Goal: Information Seeking & Learning: Learn about a topic

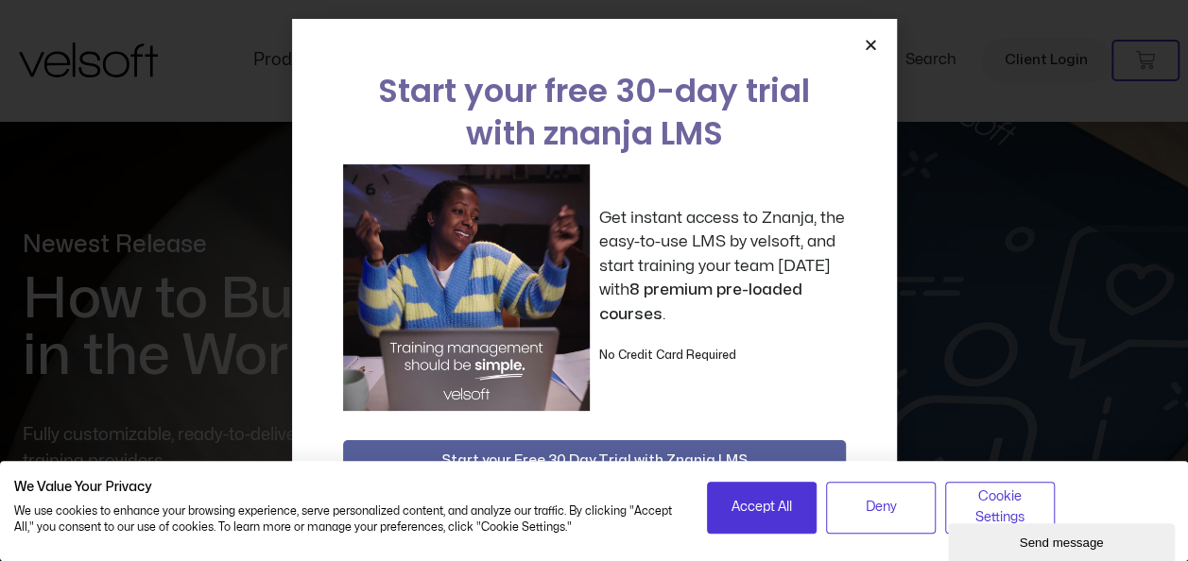
click at [934, 242] on div "Start your free 30-day trial with znanja LMS Get instant access to Znanja, the …" at bounding box center [594, 280] width 1188 height 561
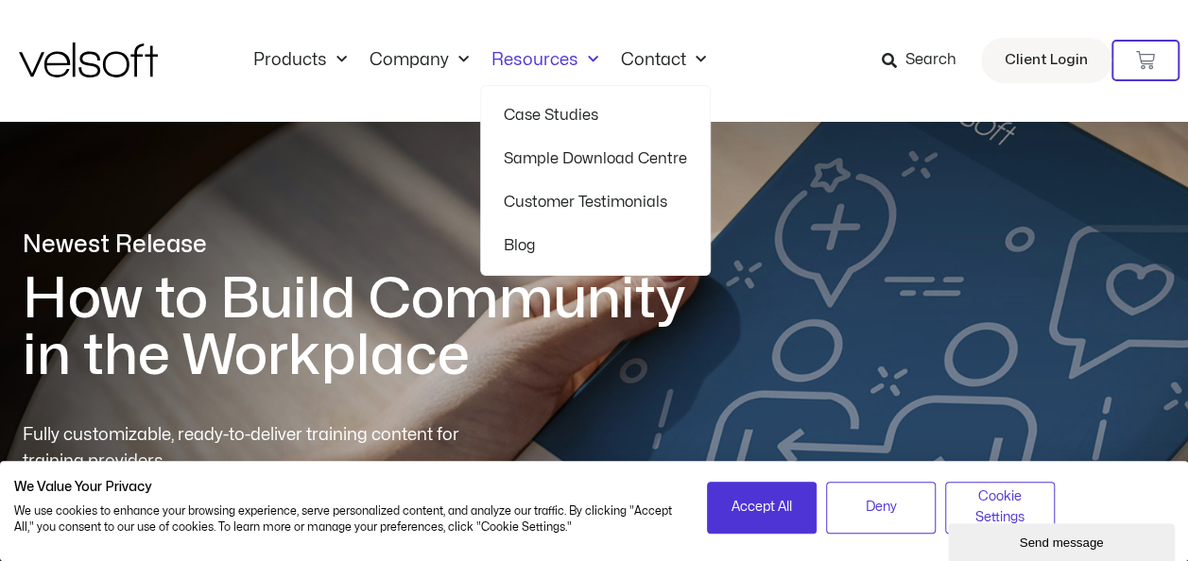
click at [531, 55] on link "Resources" at bounding box center [544, 60] width 129 height 21
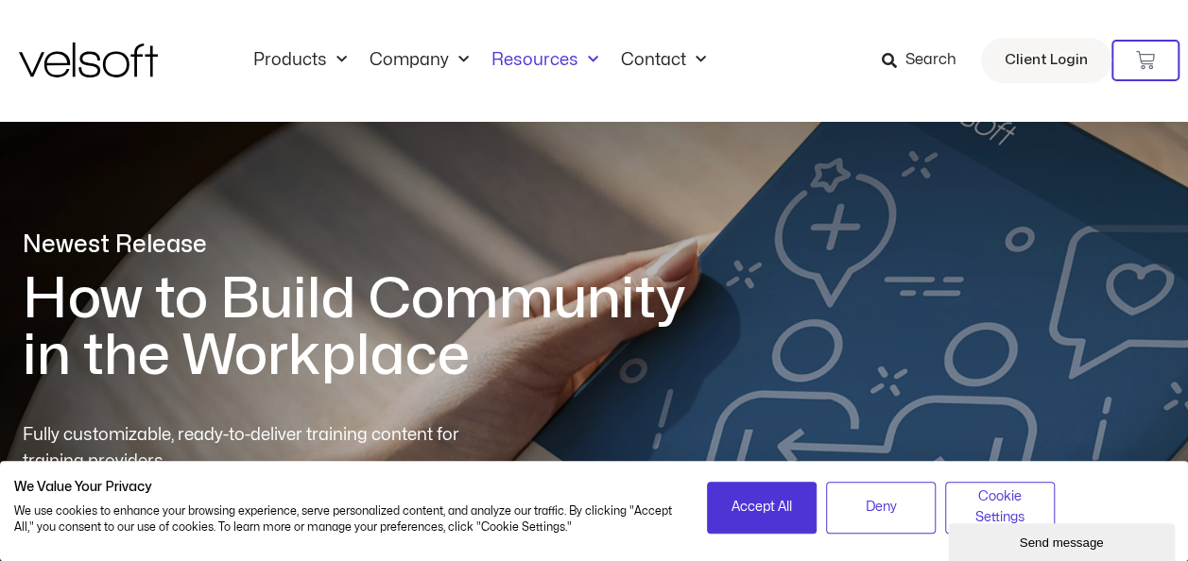
click at [531, 57] on link "Resources" at bounding box center [544, 60] width 129 height 21
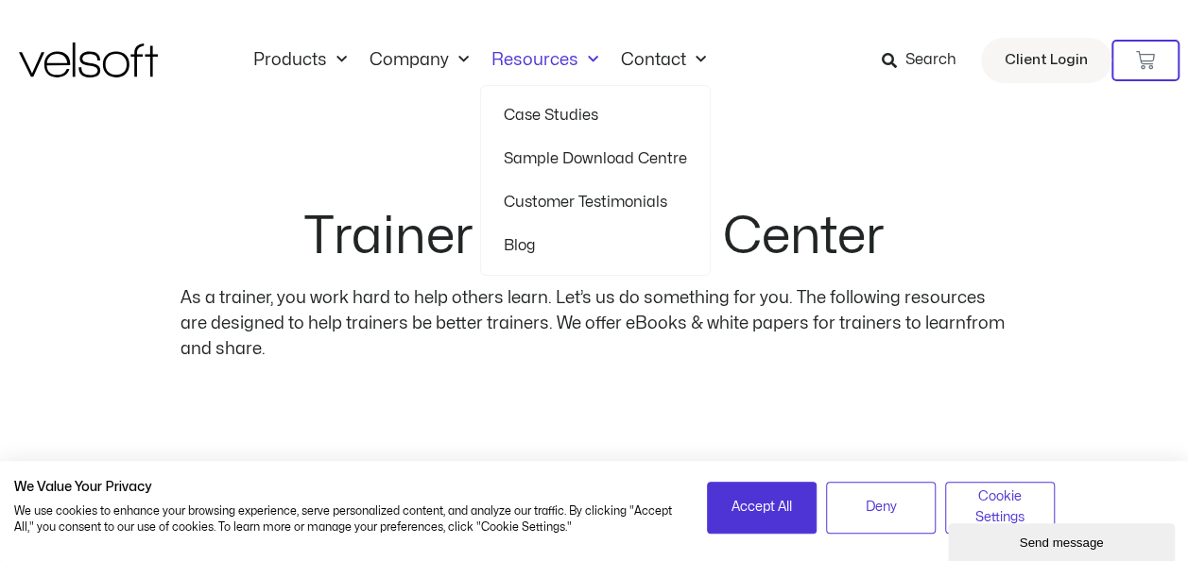
click at [578, 117] on link "Case Studies" at bounding box center [595, 115] width 183 height 43
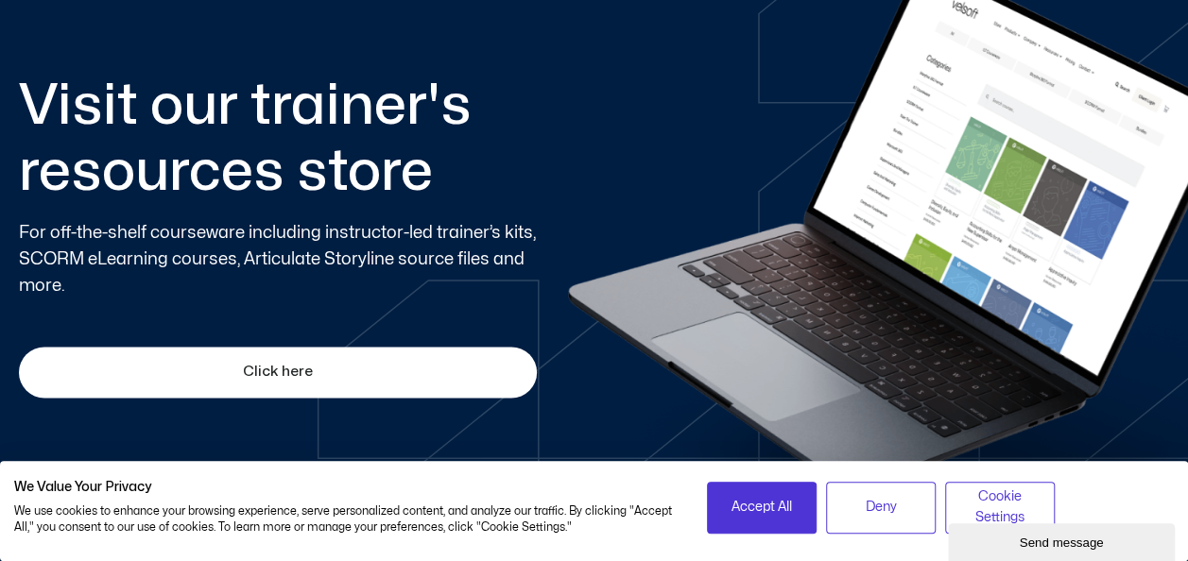
scroll to position [1162, 0]
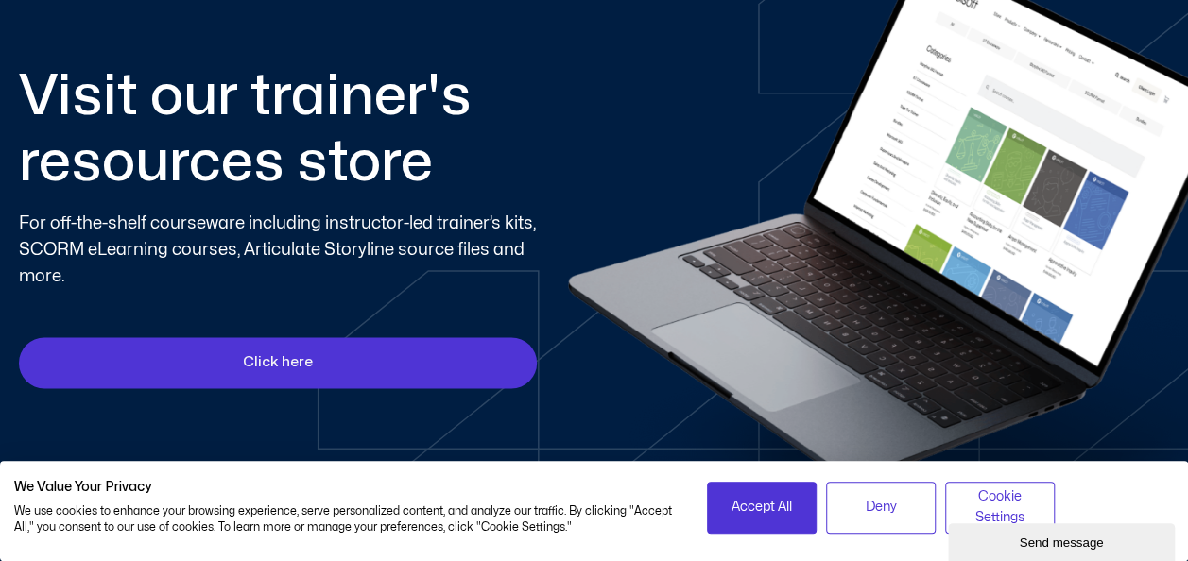
click at [364, 338] on link "Click here" at bounding box center [278, 362] width 518 height 51
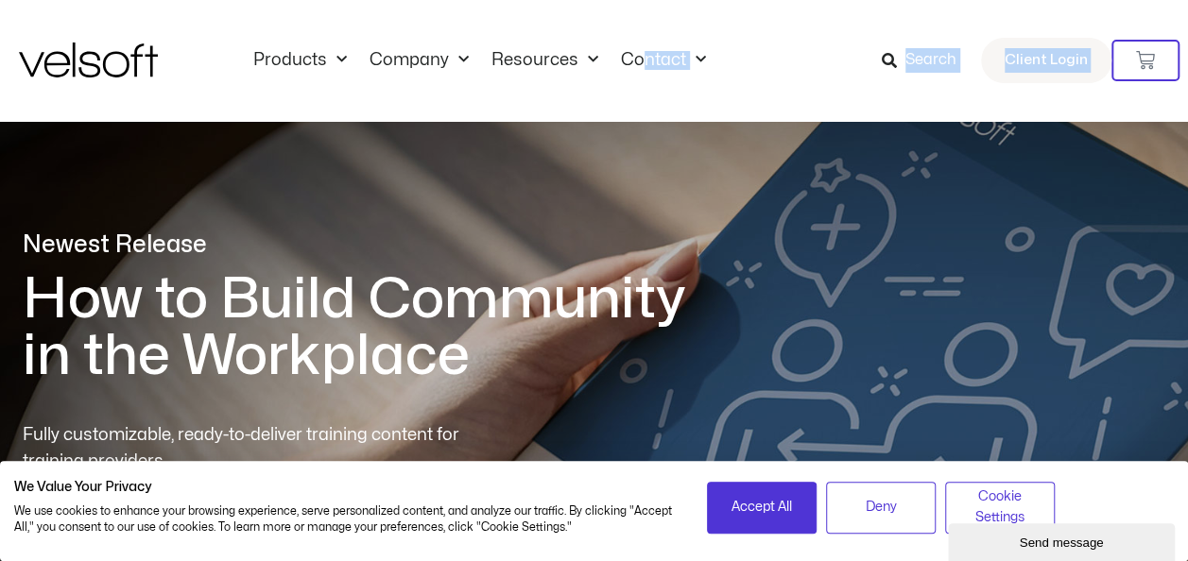
drag, startPoint x: 735, startPoint y: 290, endPoint x: 641, endPoint y: -53, distance: 355.8
